Goal: Find specific page/section: Find specific page/section

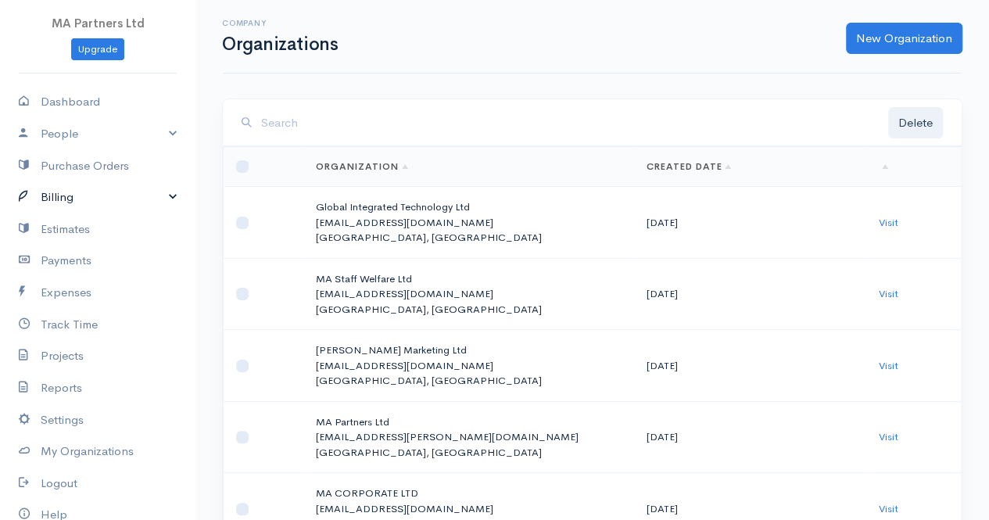
click at [56, 193] on link "Billing" at bounding box center [98, 197] width 196 height 32
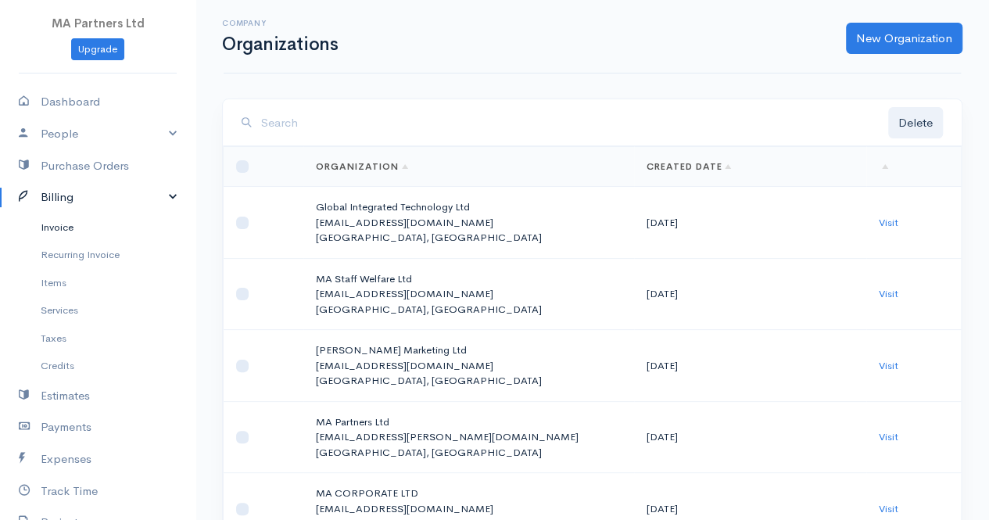
click at [61, 224] on link "Invoice" at bounding box center [98, 228] width 196 height 28
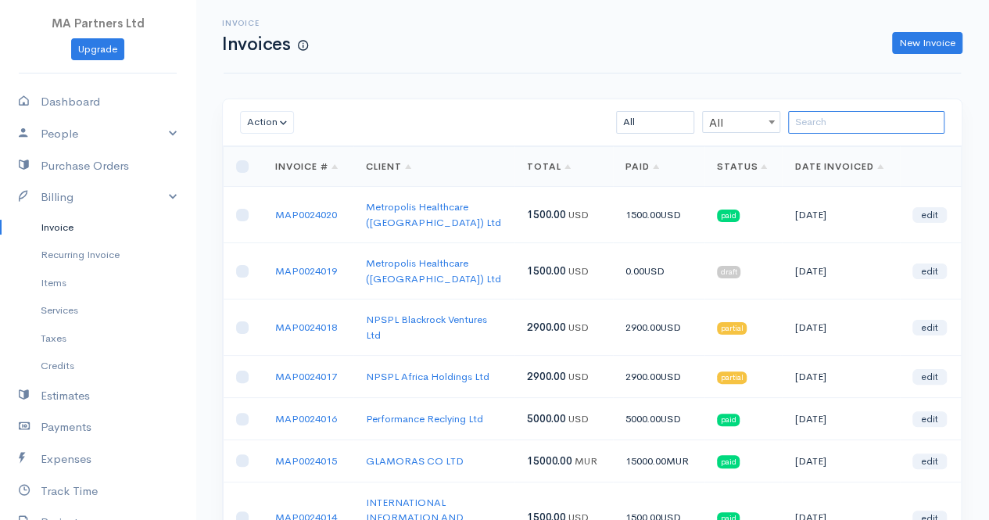
click at [885, 122] on input "search" at bounding box center [866, 122] width 156 height 23
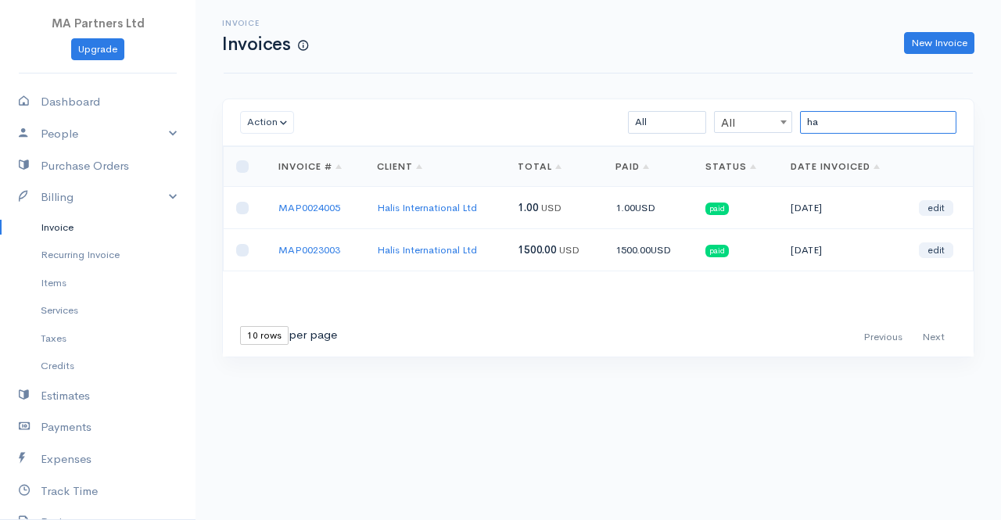
type input "ha"
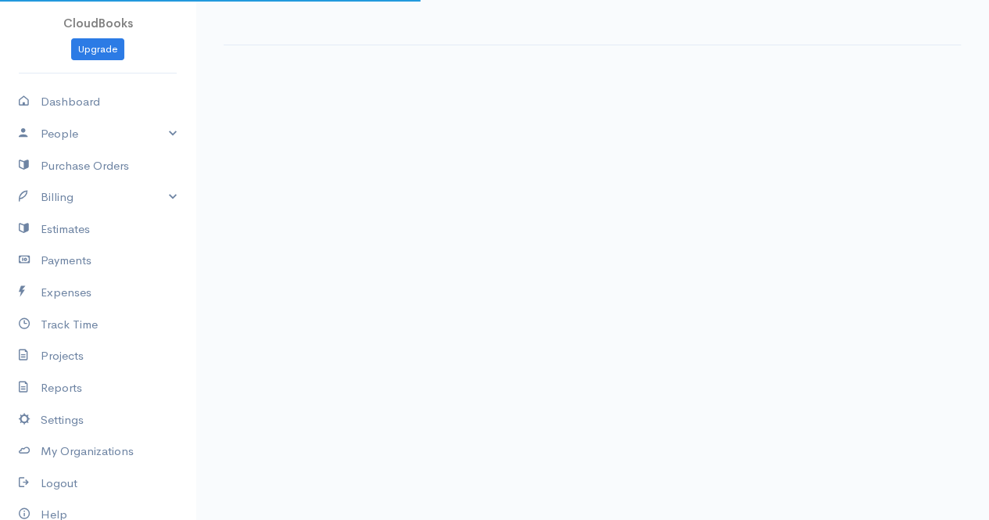
select select "365"
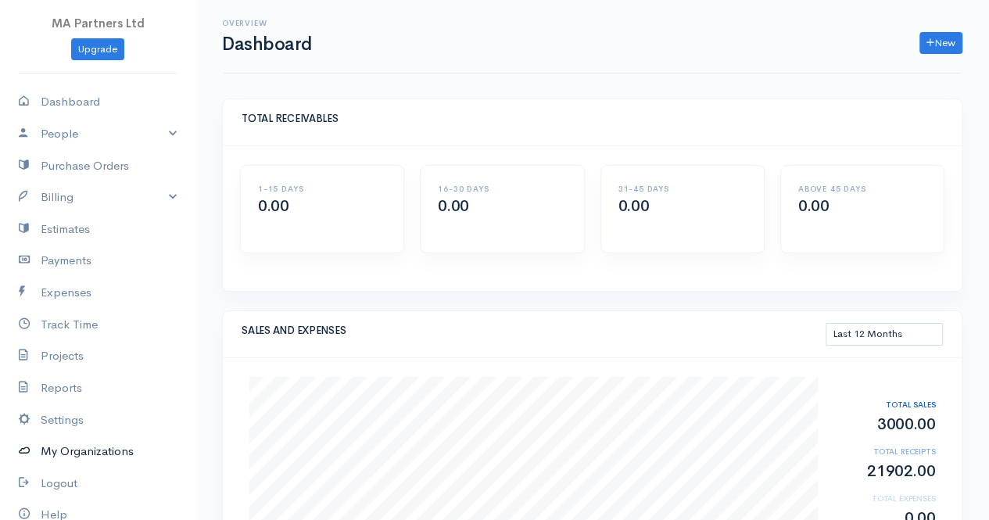
click at [77, 452] on link "My Organizations" at bounding box center [98, 452] width 196 height 32
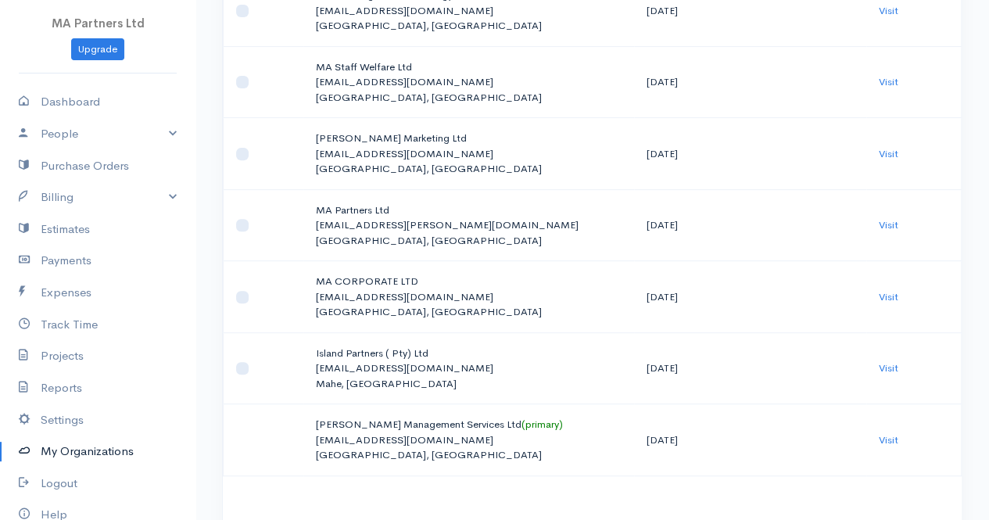
scroll to position [235, 0]
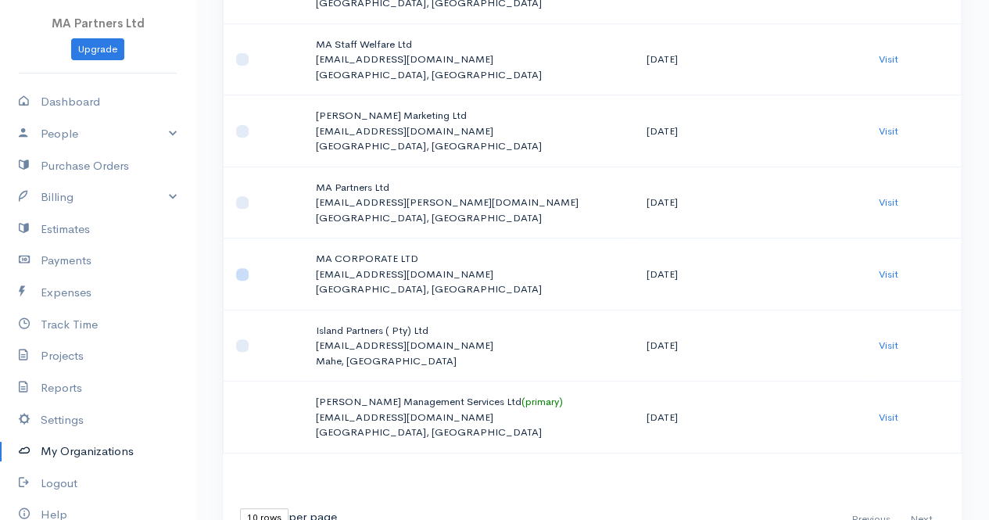
click at [240, 275] on input "checkbox" at bounding box center [242, 274] width 13 height 13
checkbox input "true"
click at [890, 267] on link "Visit" at bounding box center [889, 273] width 20 height 13
